Goal: Use online tool/utility: Utilize a website feature to perform a specific function

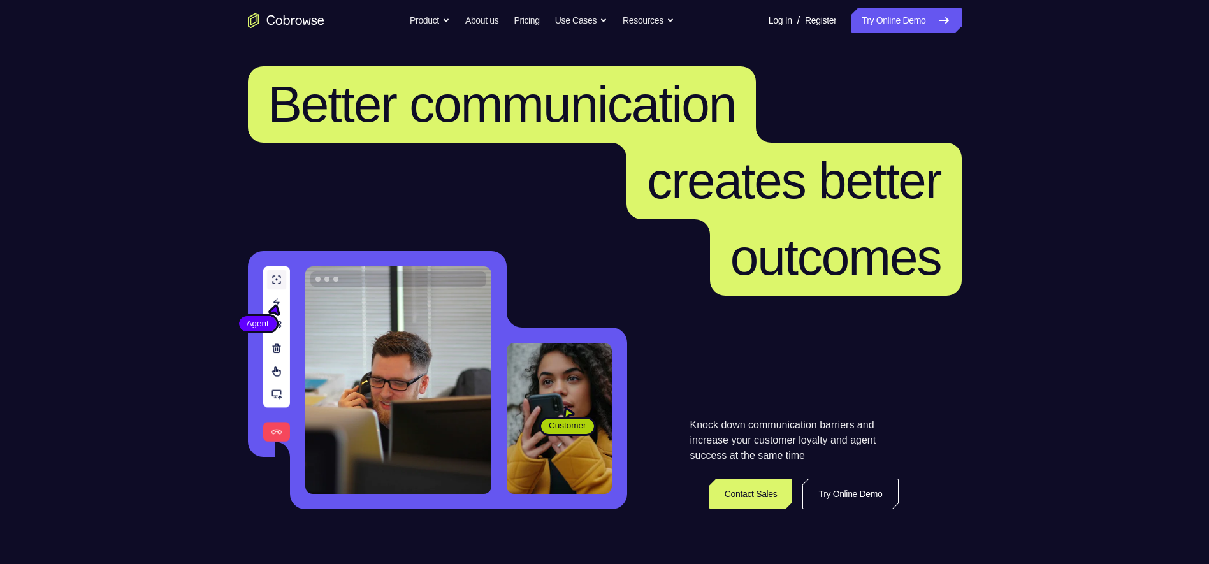
click at [866, 501] on link "Try Online Demo" at bounding box center [851, 494] width 96 height 31
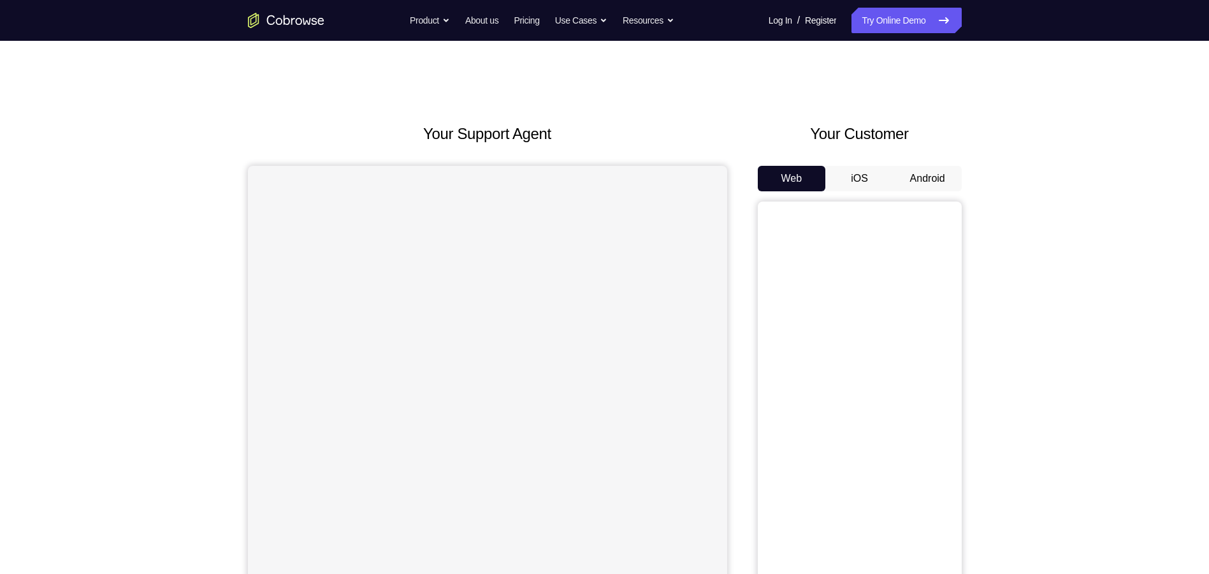
click at [937, 180] on button "Android" at bounding box center [928, 179] width 68 height 26
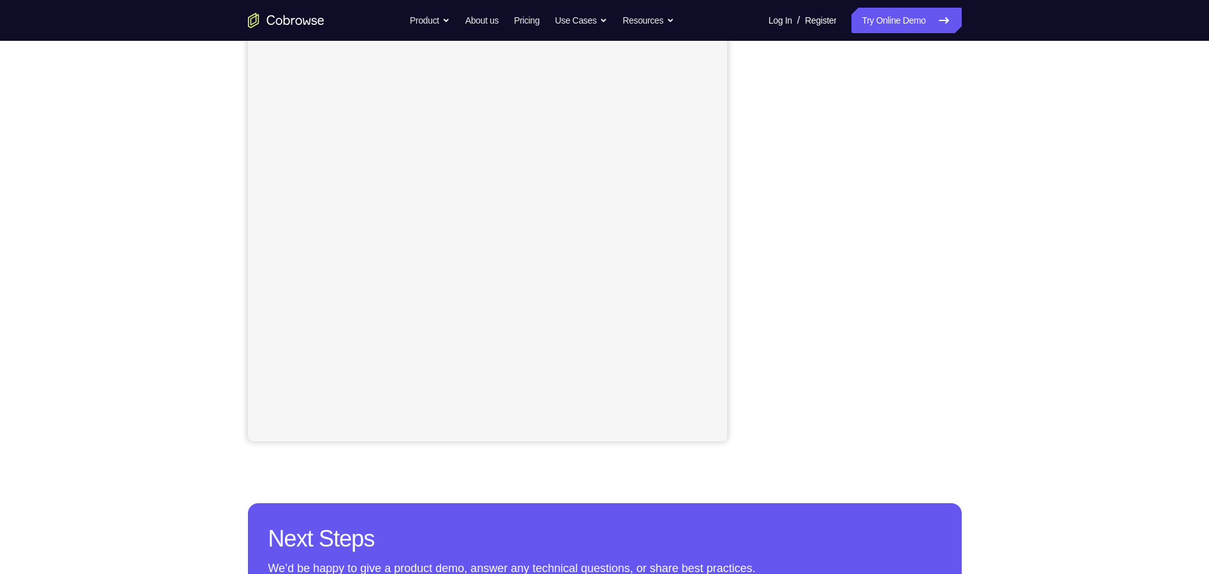
scroll to position [128, 0]
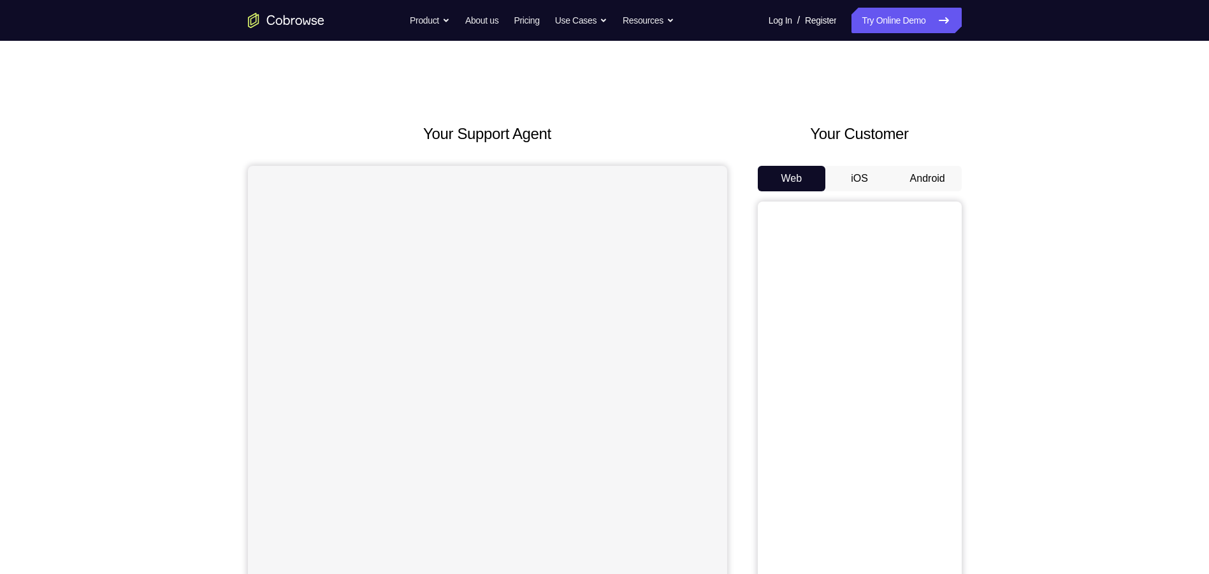
click at [915, 175] on button "Android" at bounding box center [928, 179] width 68 height 26
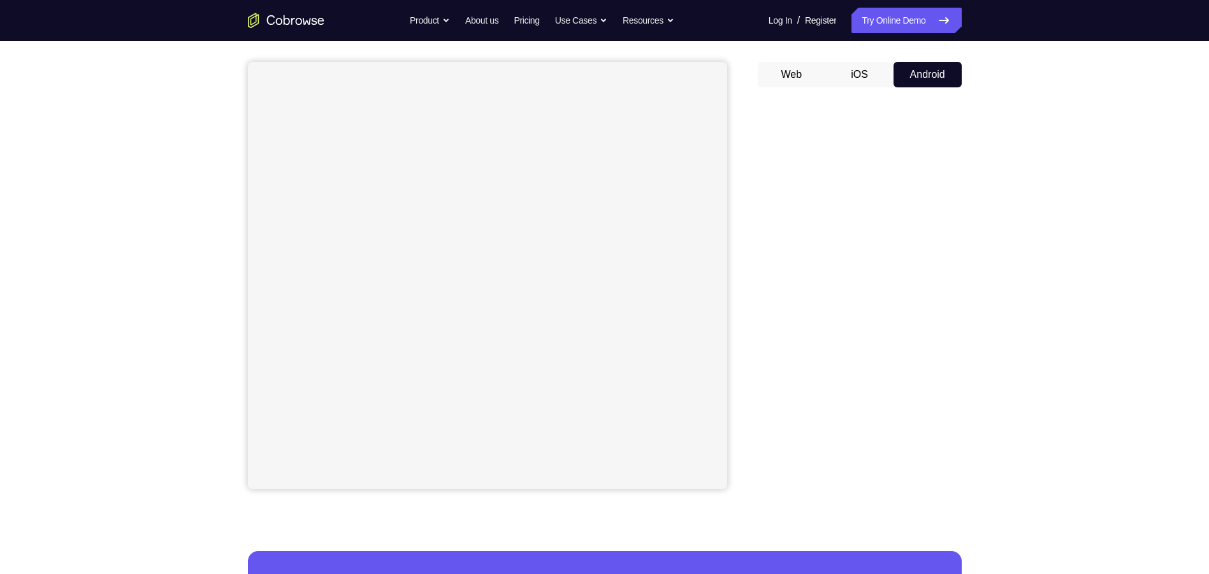
scroll to position [128, 0]
